Goal: Task Accomplishment & Management: Manage account settings

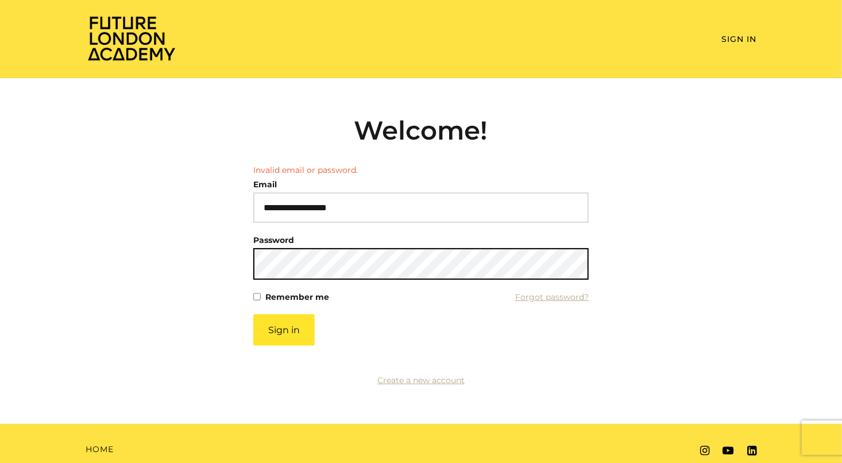
click at [253, 314] on button "Sign in" at bounding box center [283, 330] width 61 height 32
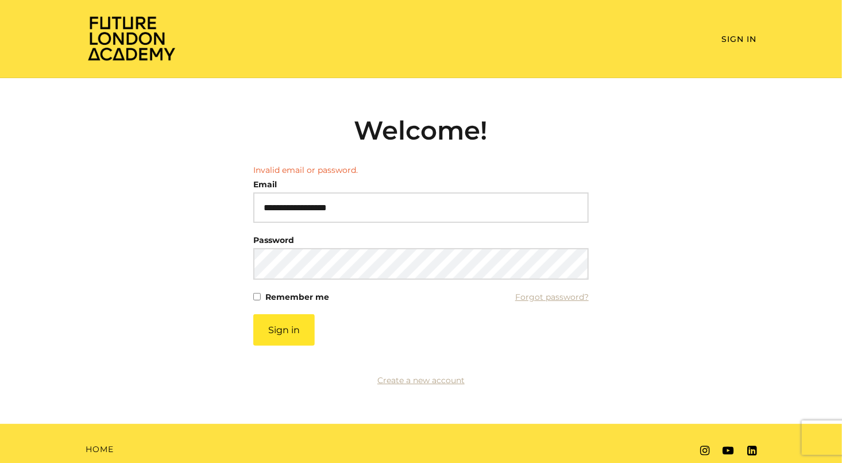
click at [253, 314] on button "Sign in" at bounding box center [283, 330] width 61 height 32
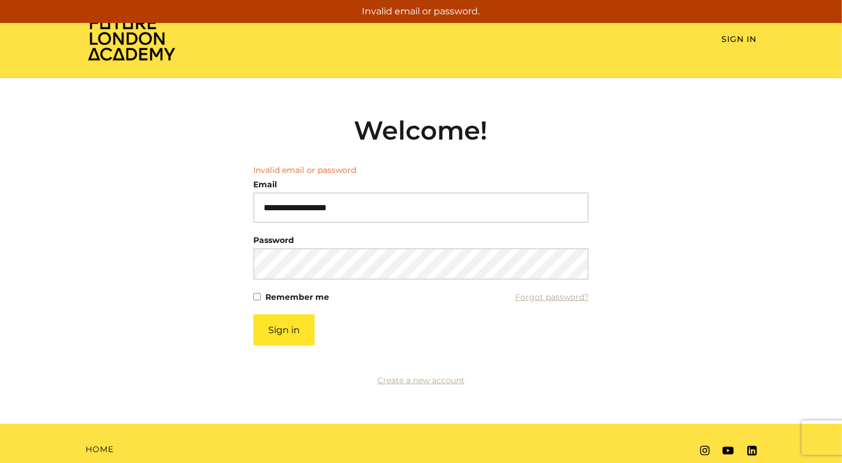
click at [253, 314] on button "Sign in" at bounding box center [283, 330] width 61 height 32
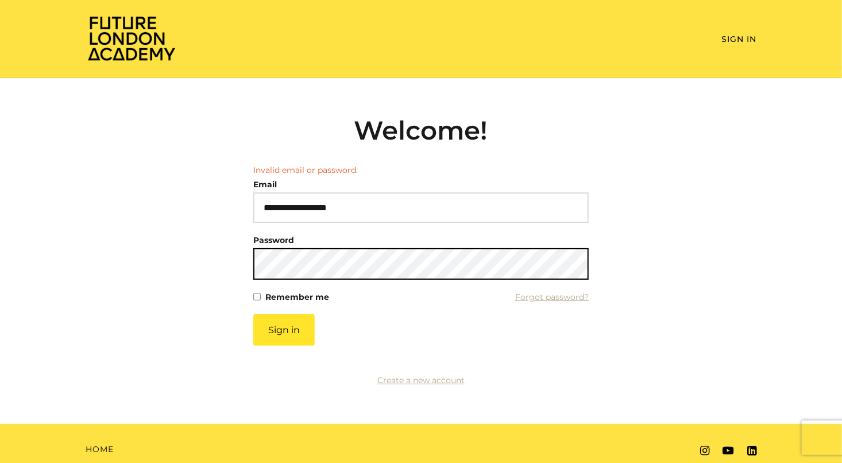
click at [253, 314] on button "Sign in" at bounding box center [283, 330] width 61 height 32
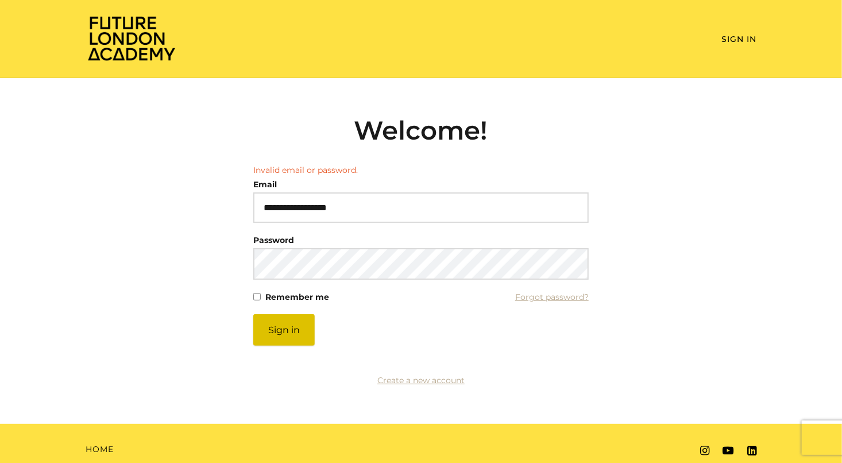
click at [299, 333] on button "Sign in" at bounding box center [283, 330] width 61 height 32
click at [306, 327] on button "Sign in" at bounding box center [283, 330] width 61 height 32
